Goal: Connect with others: Connect with other users

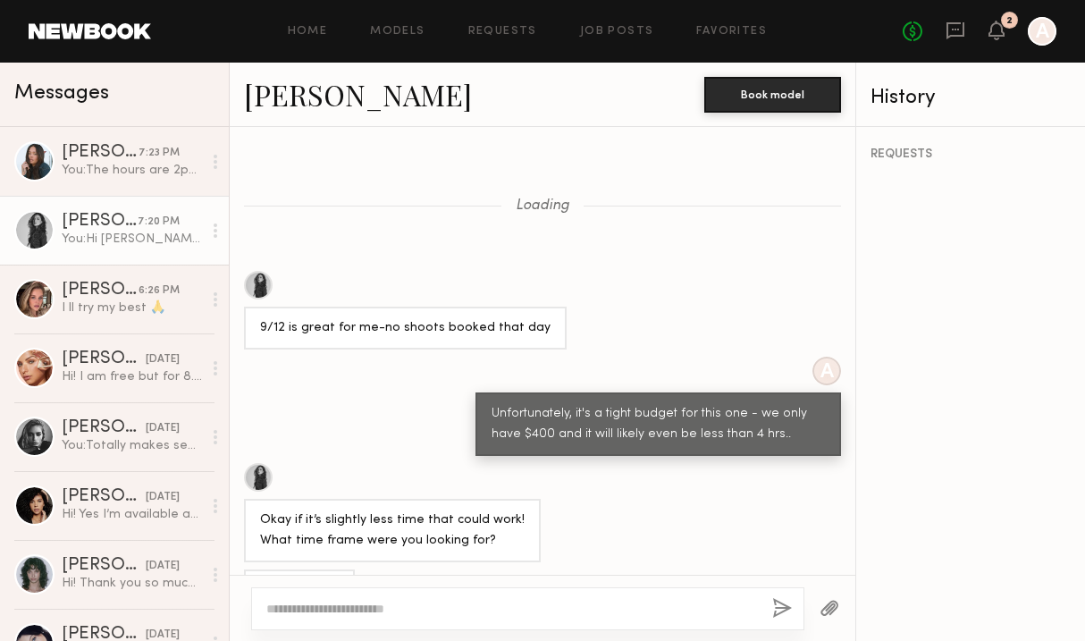
scroll to position [932, 0]
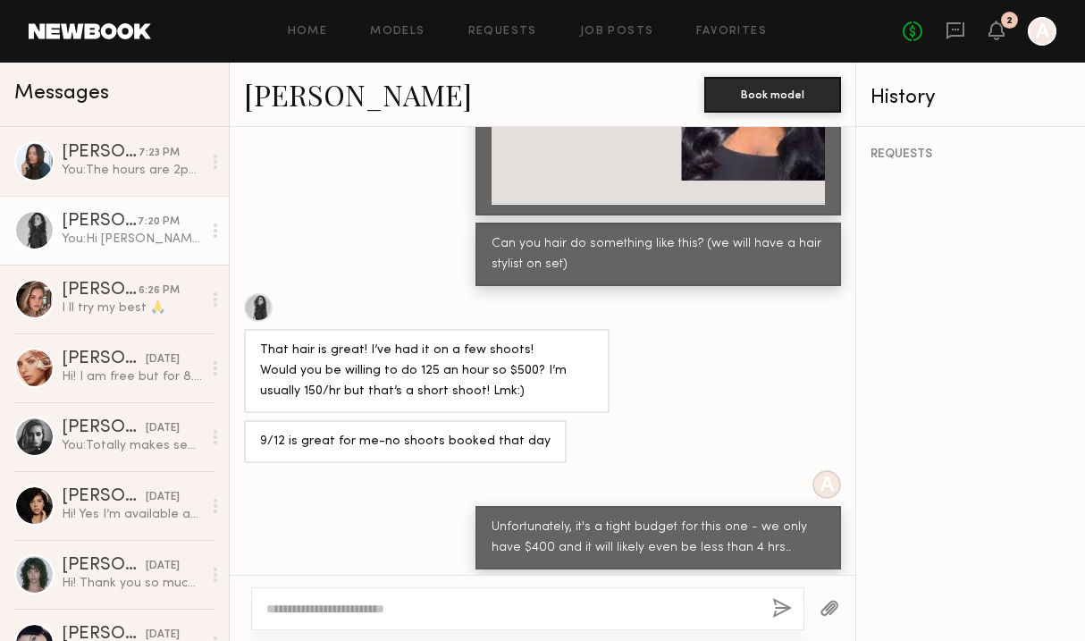
scroll to position [1977, 0]
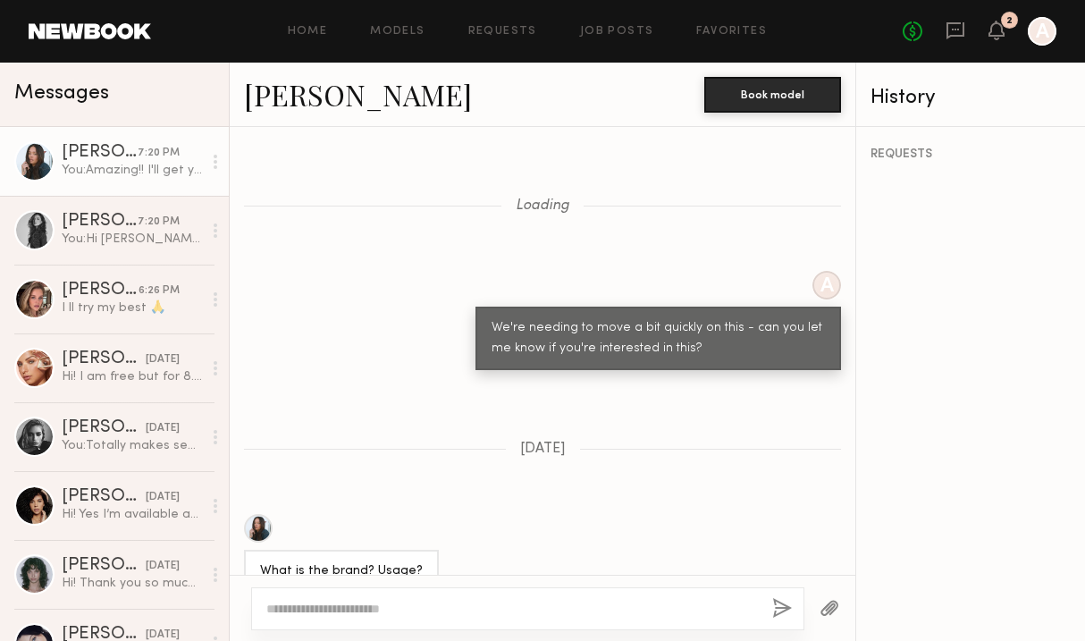
scroll to position [1019, 0]
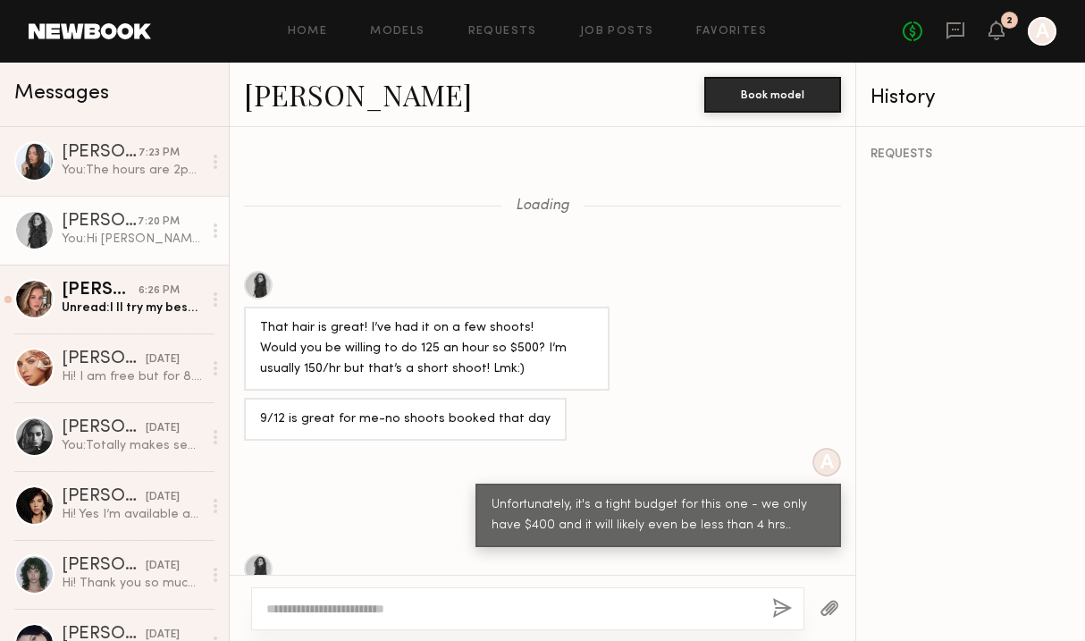
scroll to position [1159, 0]
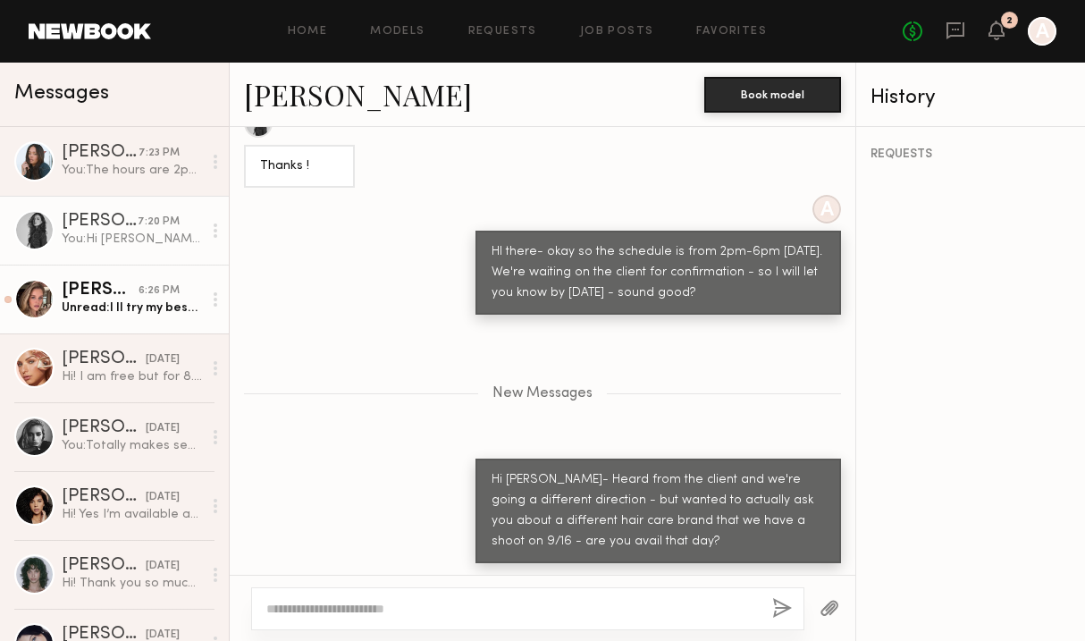
click at [74, 293] on div "[PERSON_NAME]" at bounding box center [100, 290] width 77 height 18
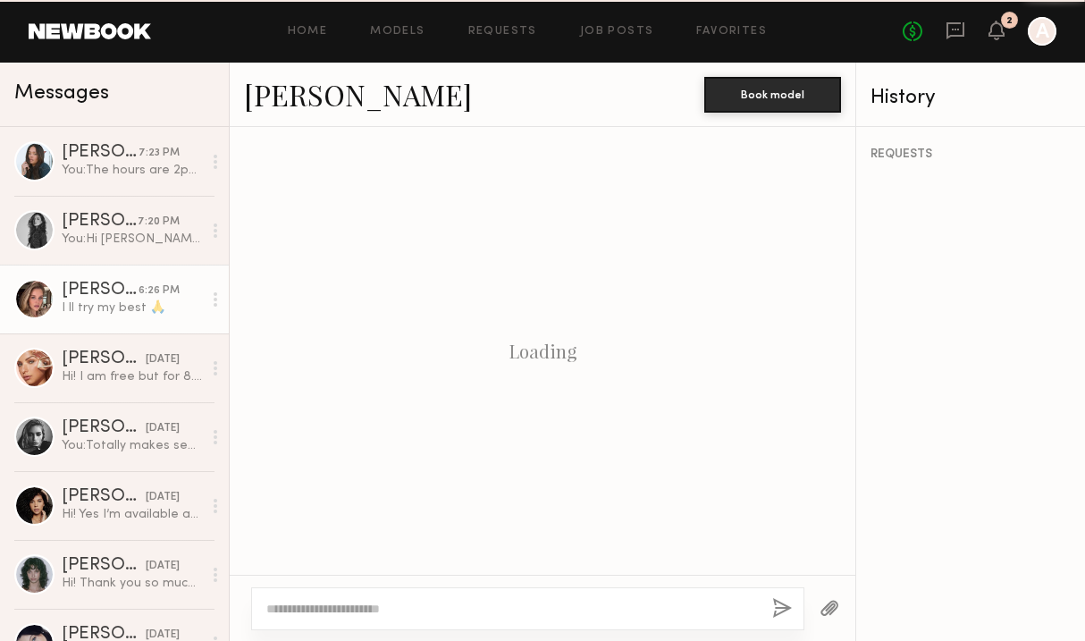
scroll to position [1108, 0]
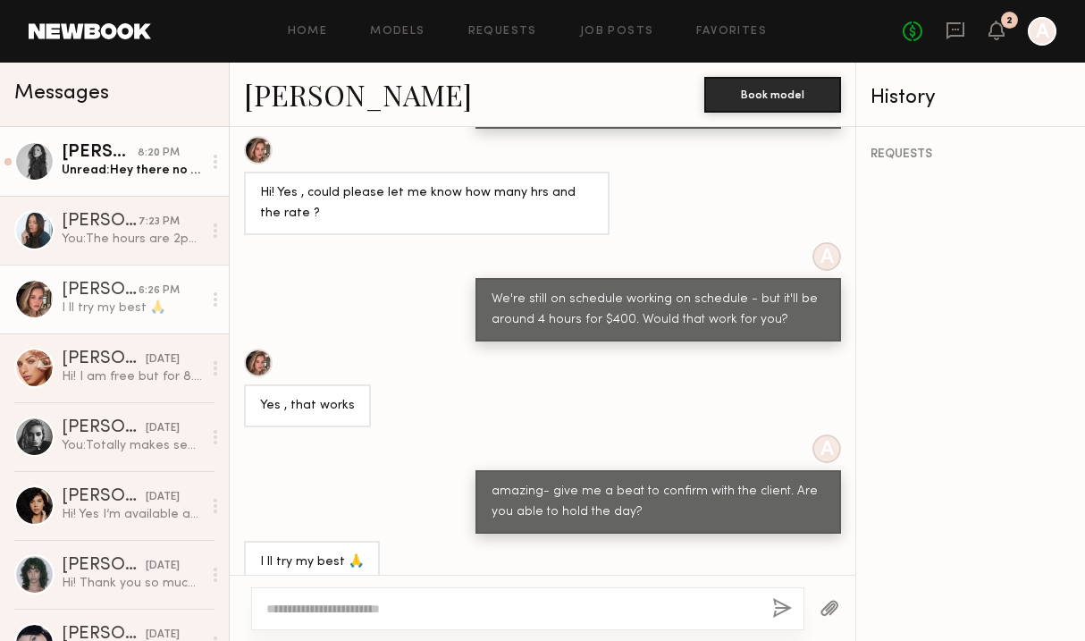
click at [124, 153] on div "[PERSON_NAME]" at bounding box center [100, 153] width 76 height 18
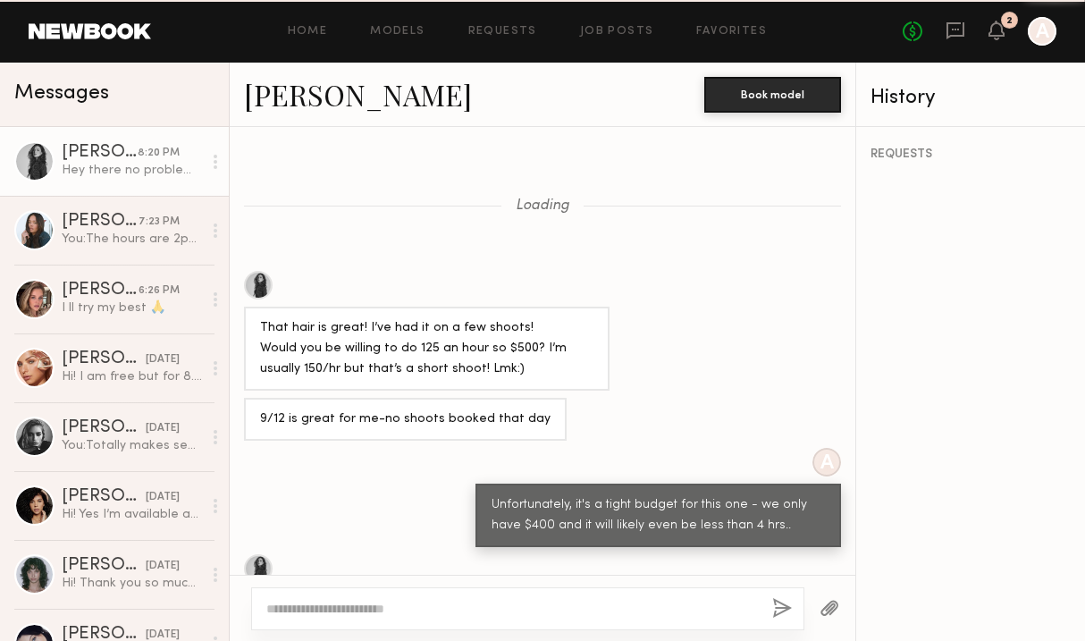
scroll to position [1073, 0]
